Goal: Transaction & Acquisition: Purchase product/service

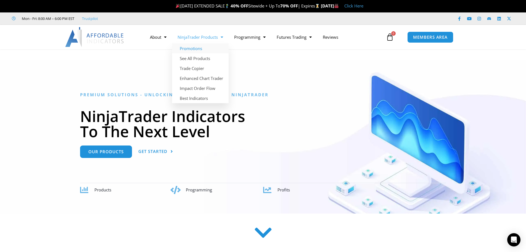
click at [191, 49] on link "Promotions" at bounding box center [200, 48] width 57 height 10
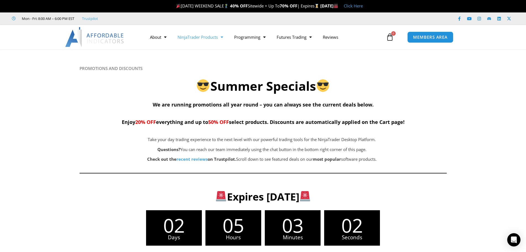
click at [202, 39] on link "NinjaTrader Products" at bounding box center [200, 37] width 57 height 13
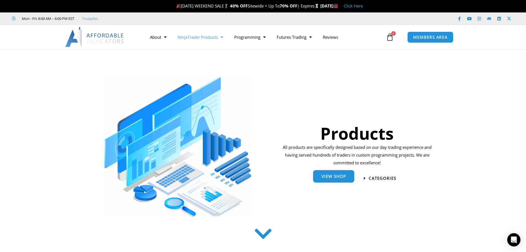
click at [326, 181] on link "View Shop" at bounding box center [333, 176] width 41 height 12
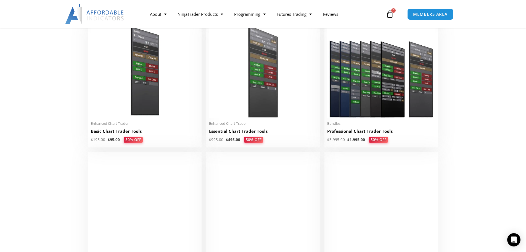
scroll to position [276, 0]
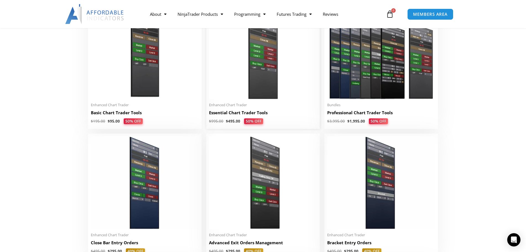
click at [243, 113] on h2 "Essential Chart Trader Tools" at bounding box center [263, 113] width 108 height 6
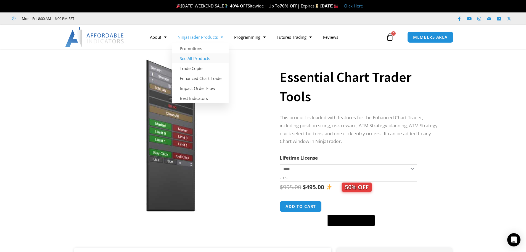
click at [195, 59] on link "See All Products" at bounding box center [200, 58] width 57 height 10
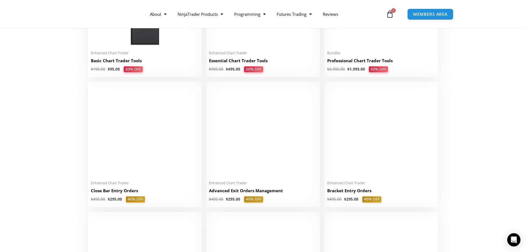
scroll to position [331, 0]
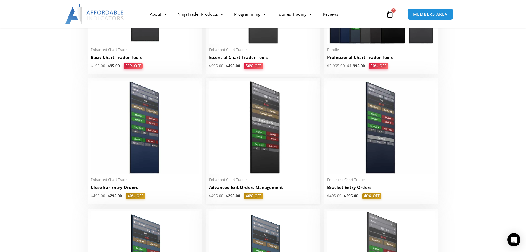
click at [258, 189] on h2 "Advanced Exit Orders Management" at bounding box center [263, 187] width 108 height 6
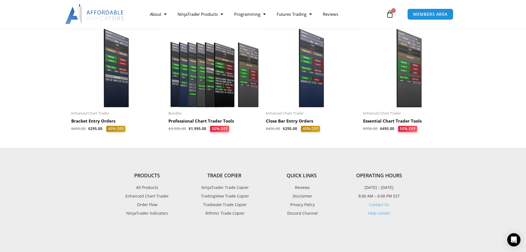
scroll to position [746, 0]
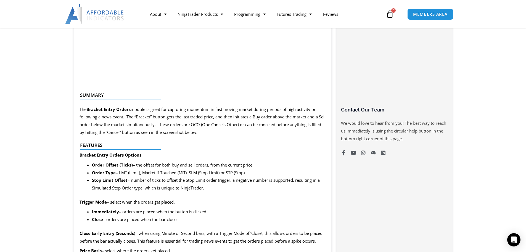
scroll to position [359, 0]
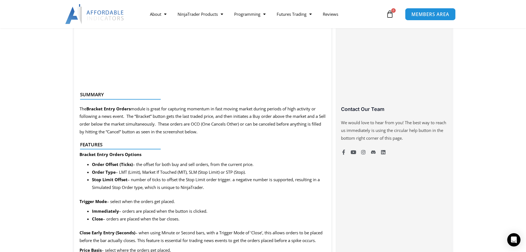
click at [427, 16] on span "MEMBERS AREA" at bounding box center [430, 14] width 38 height 5
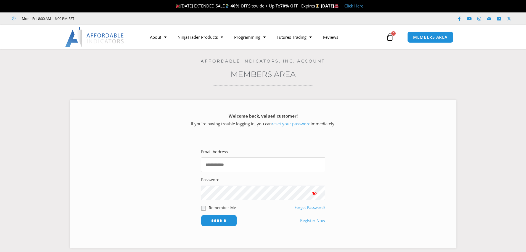
type input "**********"
click at [201, 172] on div at bounding box center [201, 172] width 0 height 0
click at [359, 156] on section "**********" at bounding box center [263, 187] width 373 height 98
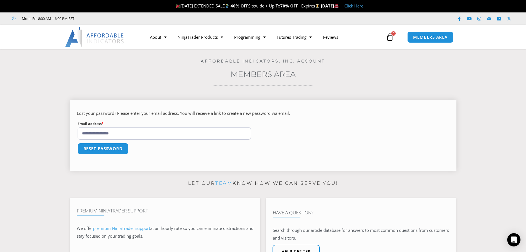
drag, startPoint x: 149, startPoint y: 136, endPoint x: 78, endPoint y: 134, distance: 71.5
click at [78, 134] on input "**********" at bounding box center [165, 133] width 174 height 12
type input "**********"
click at [83, 149] on button "Reset password" at bounding box center [103, 148] width 54 height 12
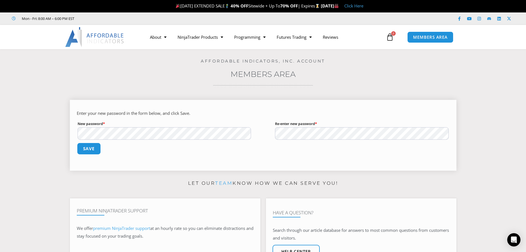
click at [93, 148] on button "Save" at bounding box center [89, 148] width 24 height 12
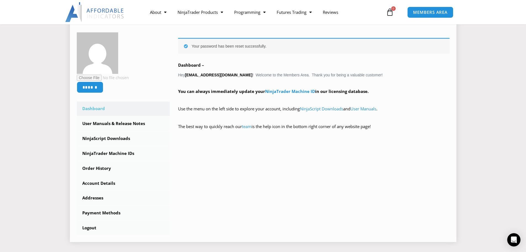
scroll to position [83, 0]
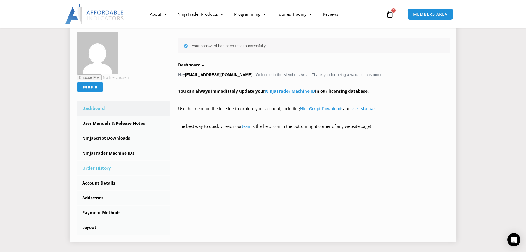
click at [104, 166] on link "Order History" at bounding box center [123, 168] width 93 height 14
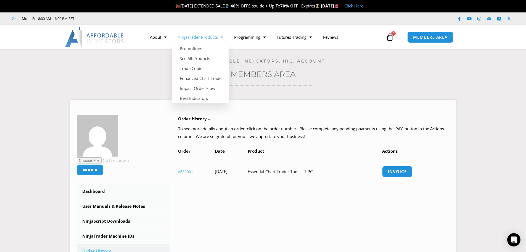
click at [194, 38] on link "NinjaTrader Products" at bounding box center [200, 37] width 57 height 13
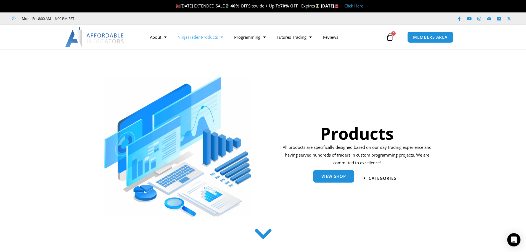
click at [330, 176] on span "View Shop" at bounding box center [333, 176] width 25 height 4
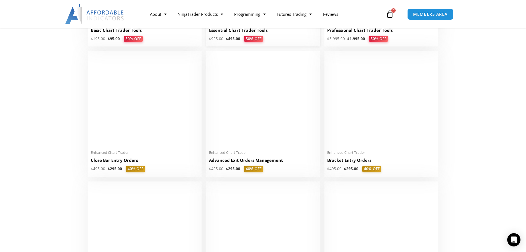
scroll to position [359, 0]
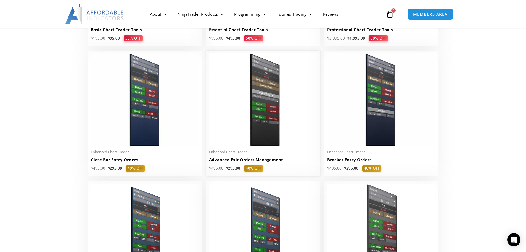
click at [270, 161] on h2 "Advanced Exit Orders Management" at bounding box center [263, 160] width 108 height 6
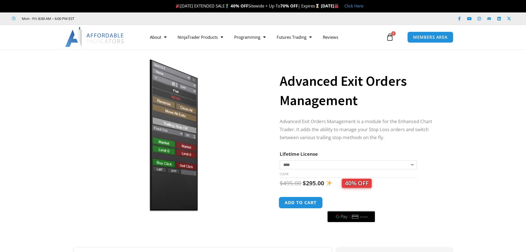
click at [298, 202] on button "Add to cart" at bounding box center [301, 202] width 44 height 12
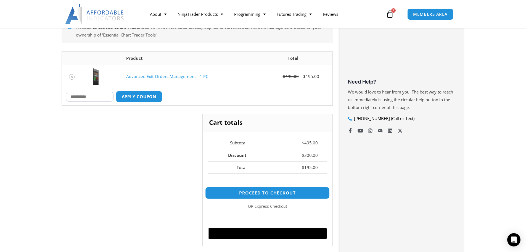
scroll to position [221, 0]
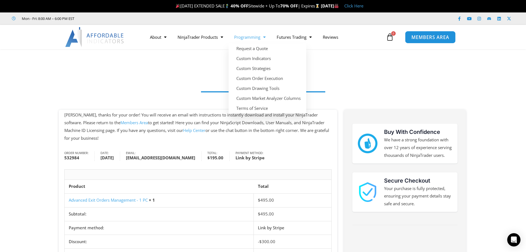
click at [430, 36] on span "MEMBERS AREA" at bounding box center [430, 37] width 38 height 5
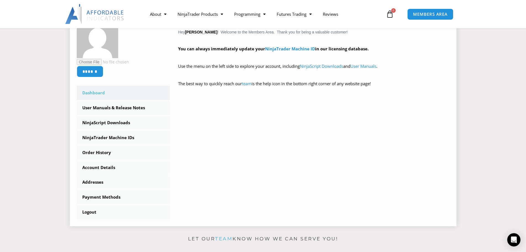
scroll to position [110, 0]
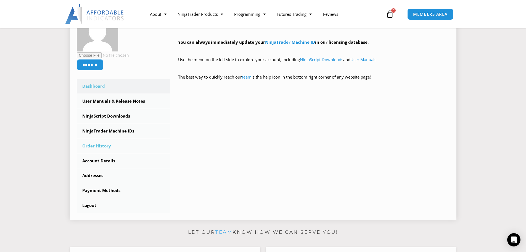
click at [102, 146] on link "Order History" at bounding box center [123, 146] width 93 height 14
